Goal: Task Accomplishment & Management: Complete application form

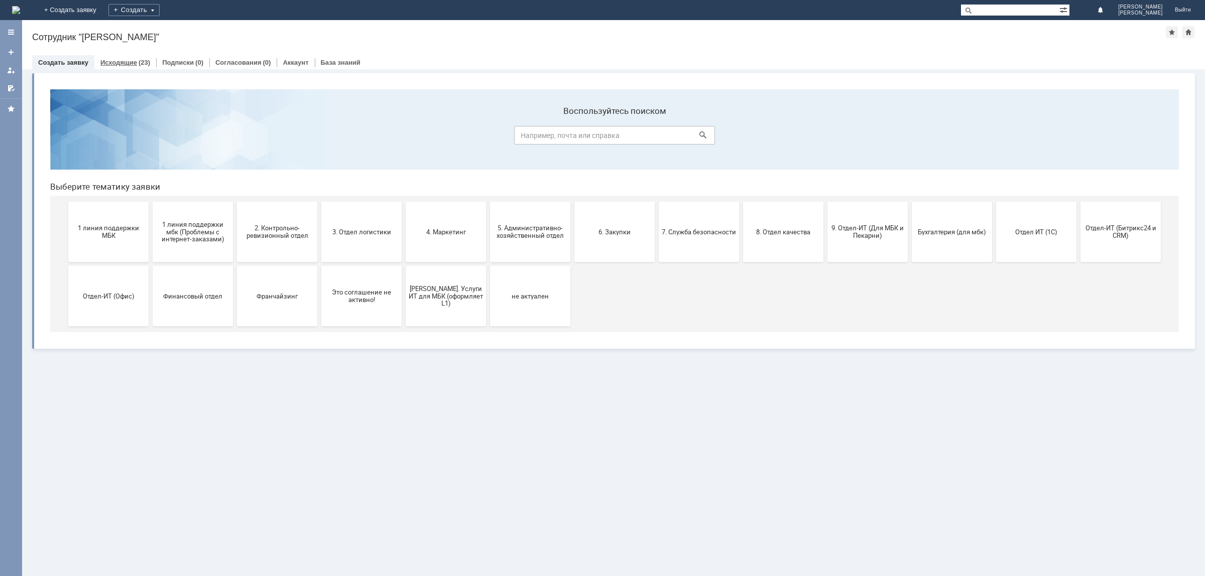
click at [129, 59] on link "Исходящие" at bounding box center [118, 63] width 37 height 8
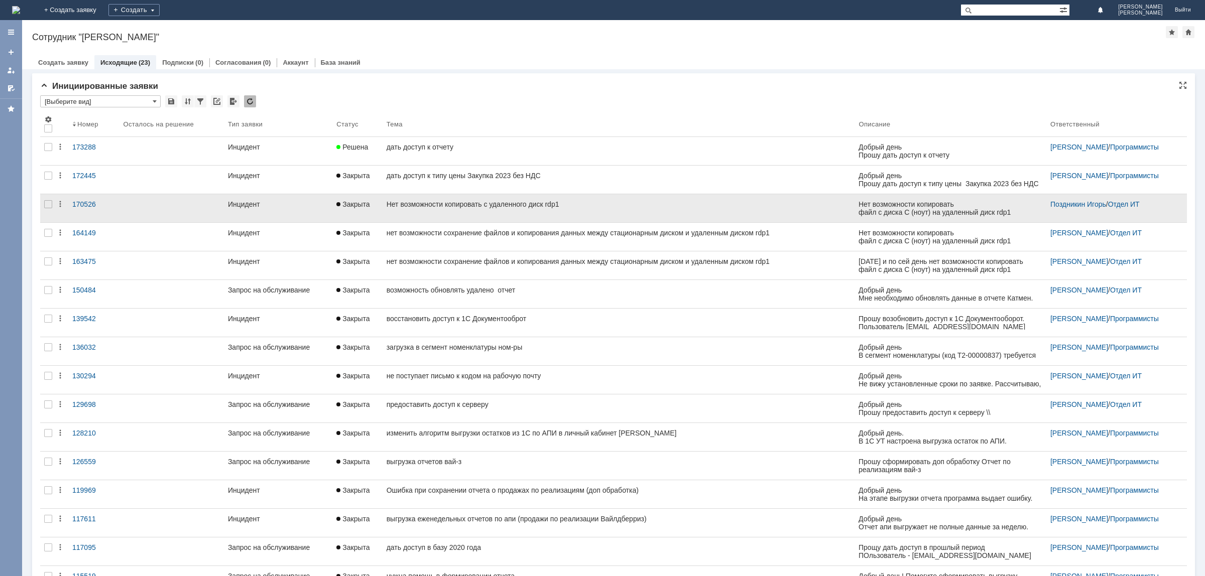
click at [398, 206] on div "Нет возможности копировать с удаленного диск rdp1" at bounding box center [619, 204] width 464 height 8
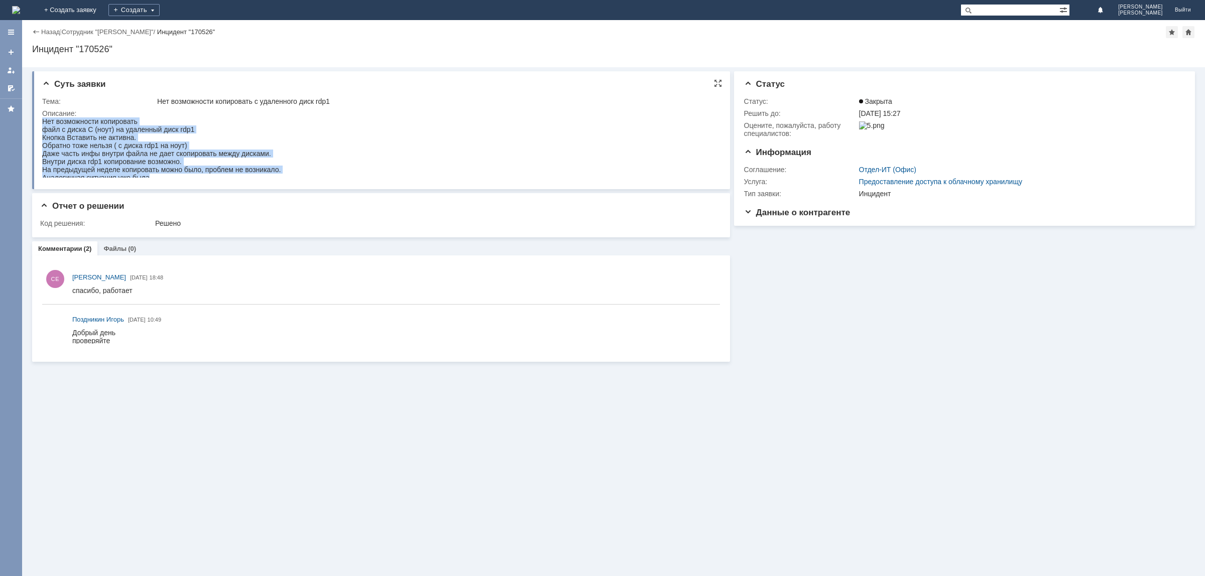
drag, startPoint x: 42, startPoint y: 122, endPoint x: 194, endPoint y: 176, distance: 161.3
click at [194, 176] on body "Нет возможности копировать файл с диска С (ноут) на удаленный диск rdp1 Кнопка …" at bounding box center [161, 149] width 238 height 64
copy body "Нет возможности копировать файл с диска С (ноут) на удаленный диск rdp1 Кнопка …"
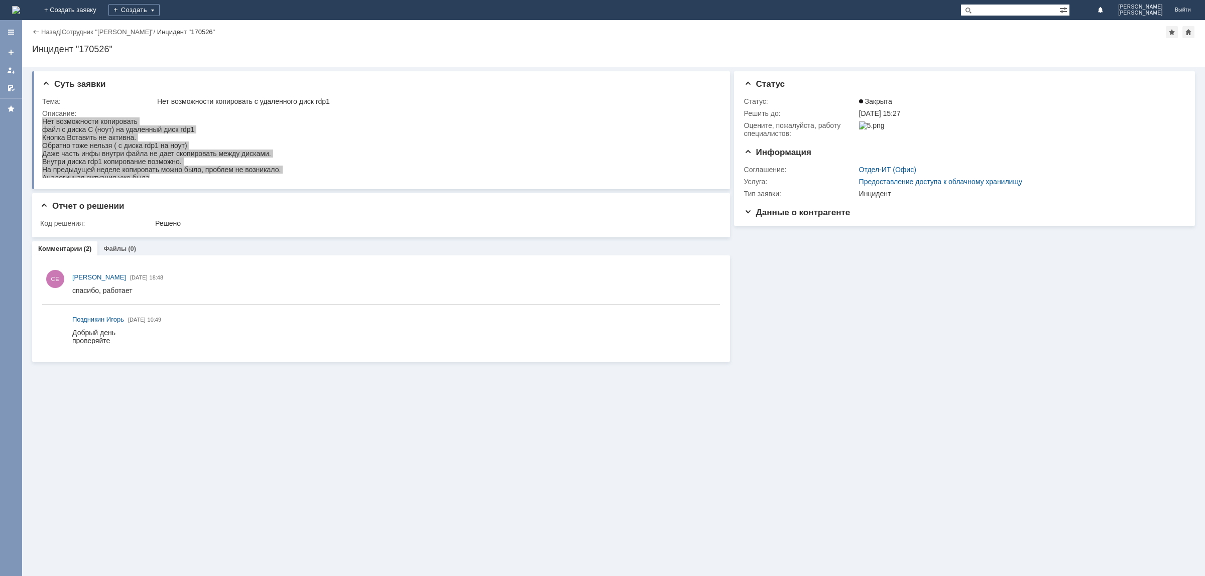
click at [34, 30] on div "Назад" at bounding box center [46, 32] width 28 height 8
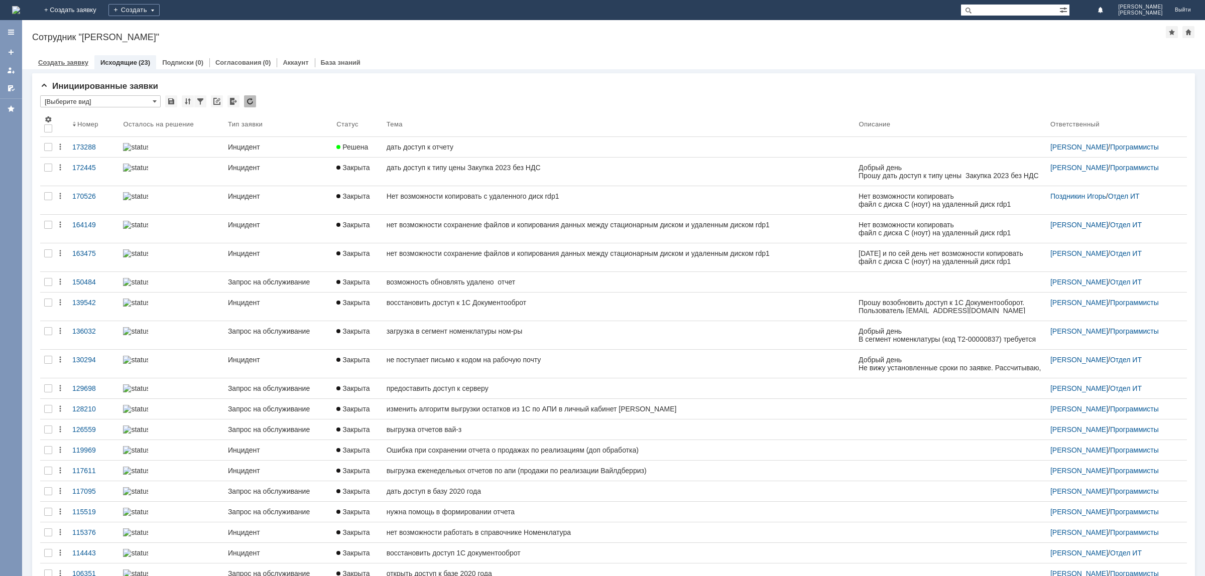
click at [74, 61] on link "Создать заявку" at bounding box center [63, 63] width 50 height 8
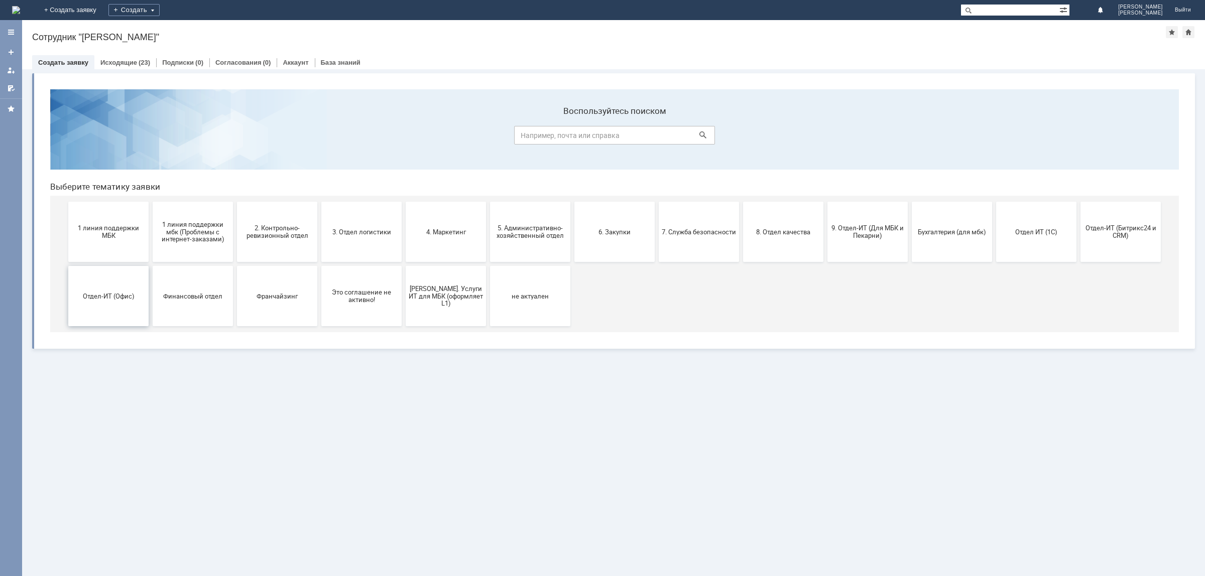
click at [120, 287] on button "Отдел-ИТ (Офис)" at bounding box center [108, 296] width 80 height 60
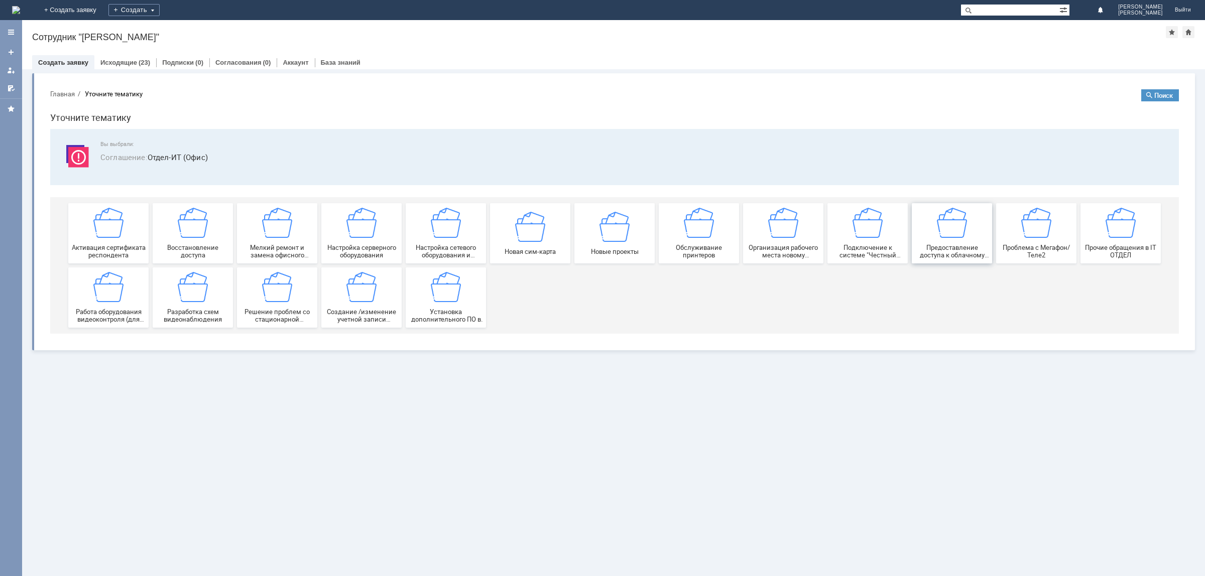
drag, startPoint x: 932, startPoint y: 233, endPoint x: 971, endPoint y: 315, distance: 90.3
click at [932, 233] on div "Предоставление доступа к облачному хранилищу" at bounding box center [952, 233] width 74 height 51
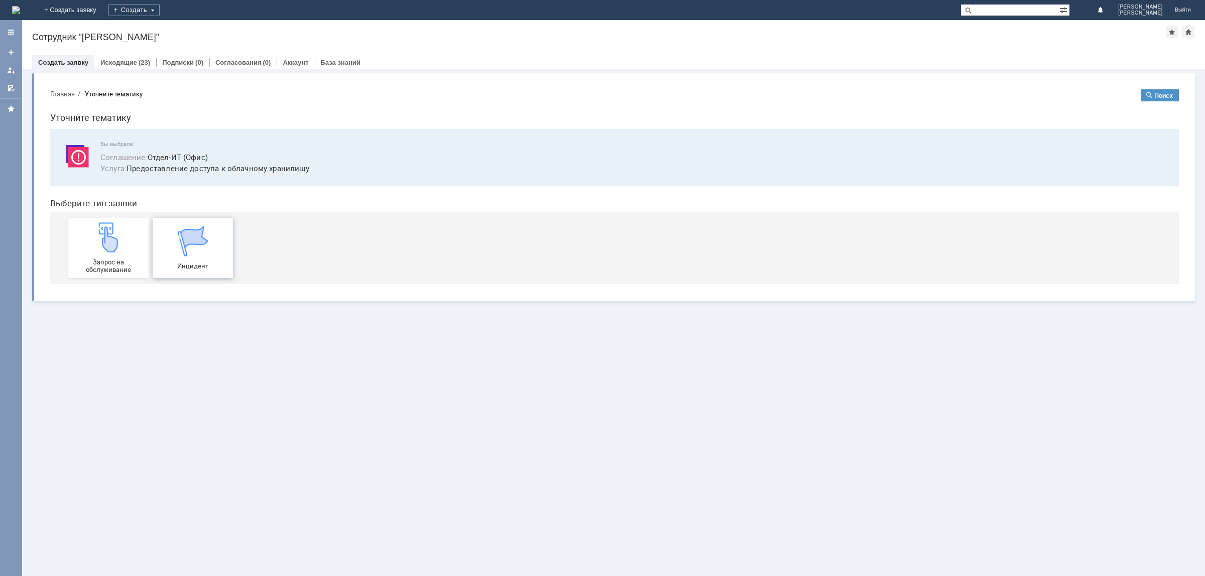
click at [186, 240] on img at bounding box center [193, 241] width 30 height 30
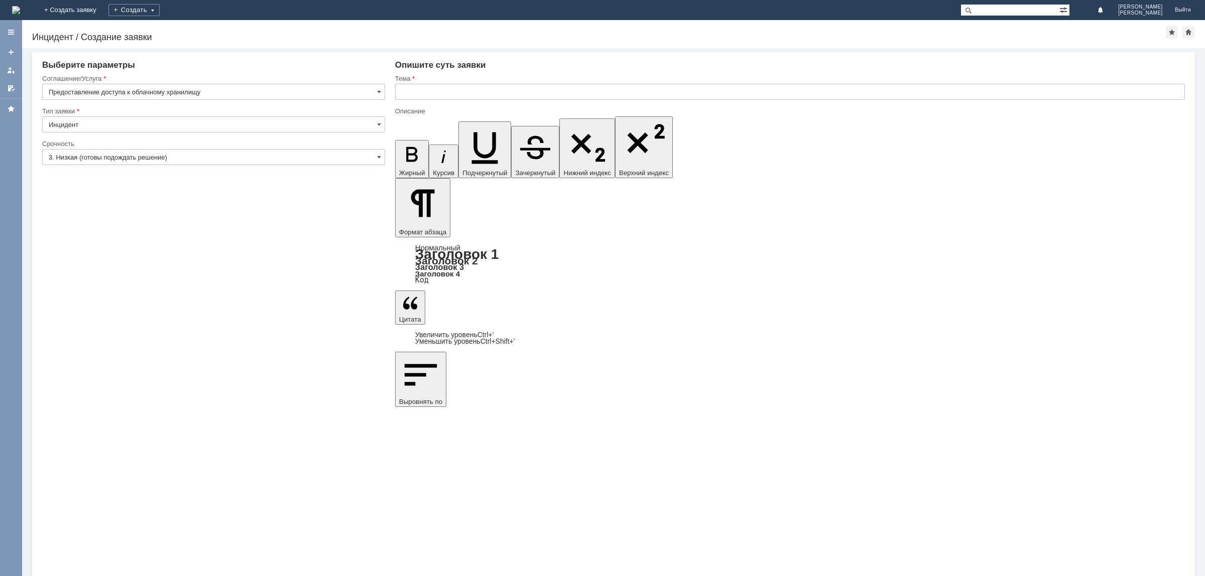
click at [322, 157] on input "3. Низкая (готовы подождать решение)" at bounding box center [213, 157] width 343 height 16
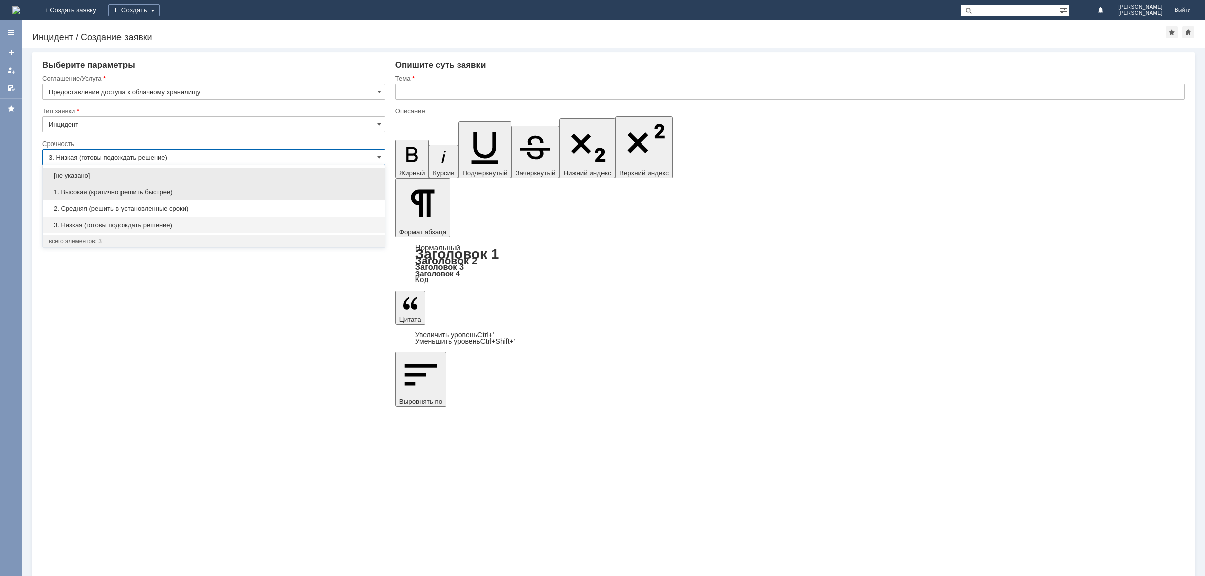
click at [88, 193] on span "1. Высокая (критично решить быстрее)" at bounding box center [214, 192] width 330 height 8
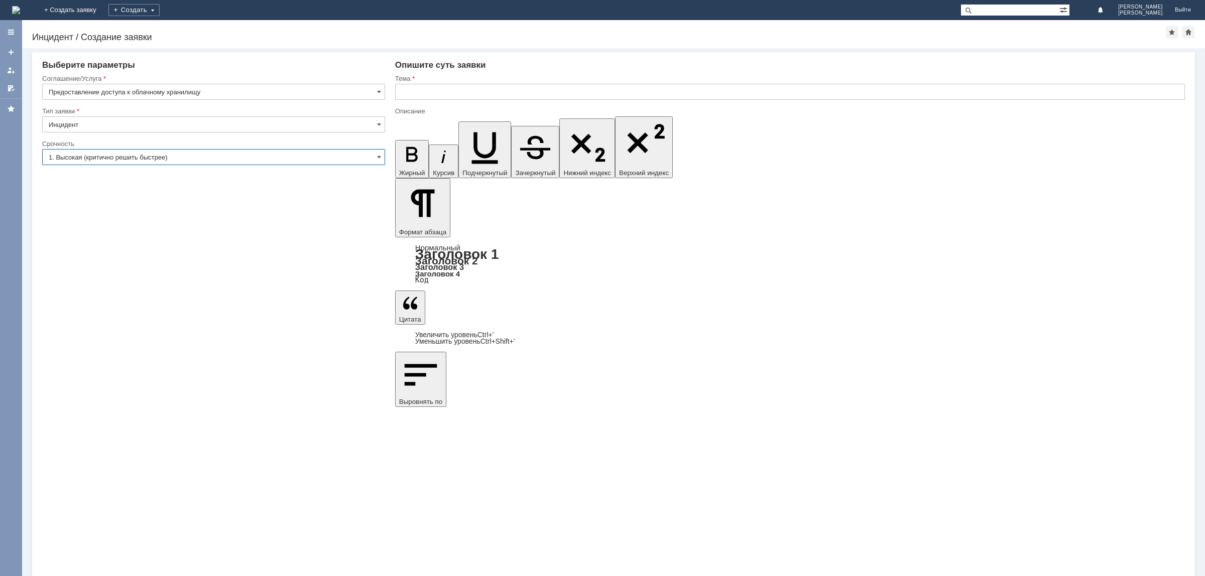
type input "1. Высокая (критично решить быстрее)"
click at [483, 90] on input "text" at bounding box center [790, 92] width 790 height 16
drag, startPoint x: 504, startPoint y: 4191, endPoint x: 378, endPoint y: 4191, distance: 126.0
copy div "Нет возможности копировать"
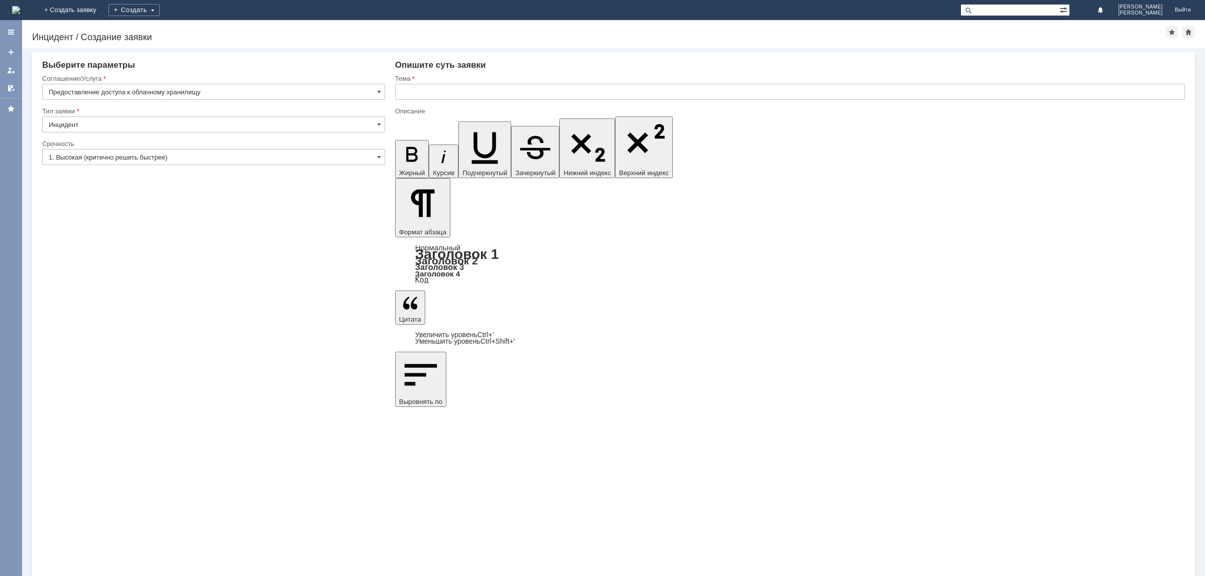
click at [422, 92] on input "text" at bounding box center [790, 92] width 790 height 16
paste input "Нет возможности копировать"
type input "Нет возможности копировать с удаленного диска."
